Goal: Find specific page/section: Find specific page/section

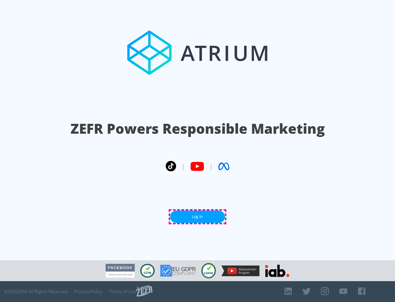
click at [198, 216] on link "Log In" at bounding box center [197, 216] width 55 height 12
